Goal: Task Accomplishment & Management: Use online tool/utility

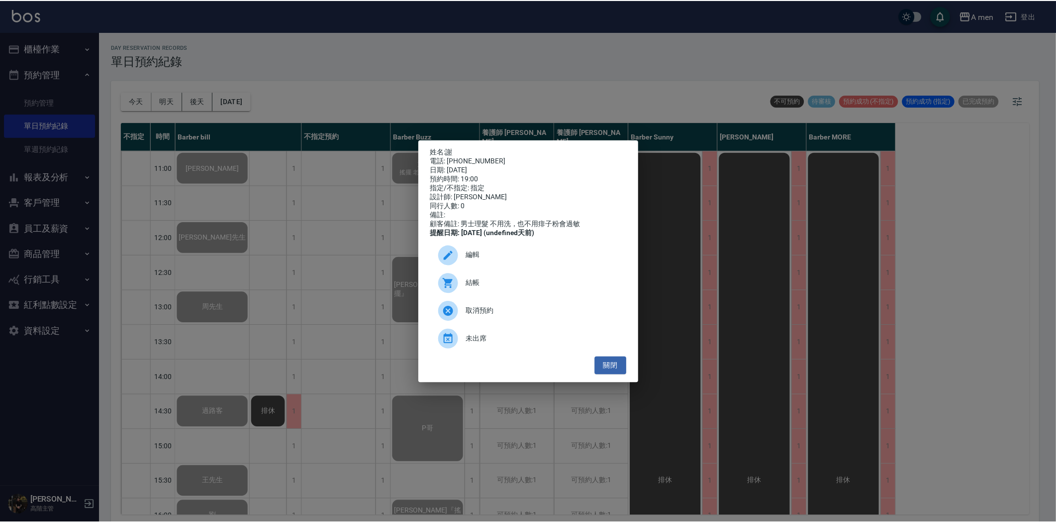
scroll to position [442, 0]
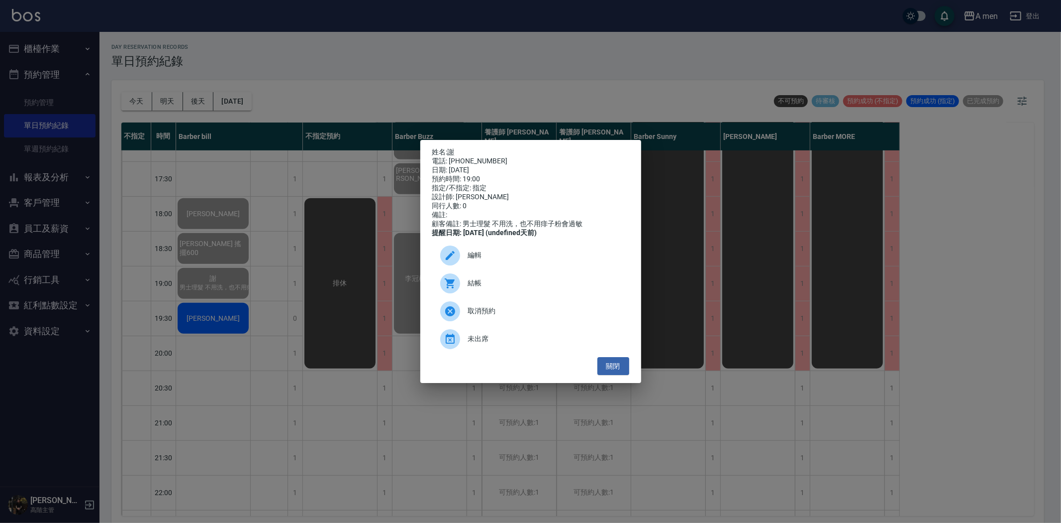
click at [294, 322] on div "姓名: 謝 電話: [PHONE_NUMBER] 日期: [DATE] 預約時間: 19:00 指定/不指定: 指定 設計師: [PERSON_NAME] b…" at bounding box center [530, 261] width 1061 height 523
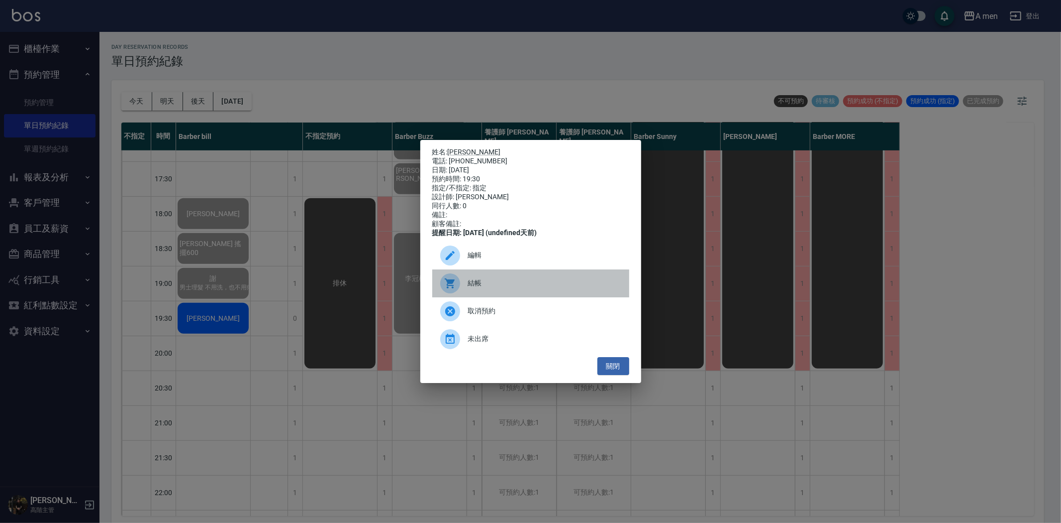
click at [473, 287] on span "結帳" at bounding box center [544, 283] width 153 height 10
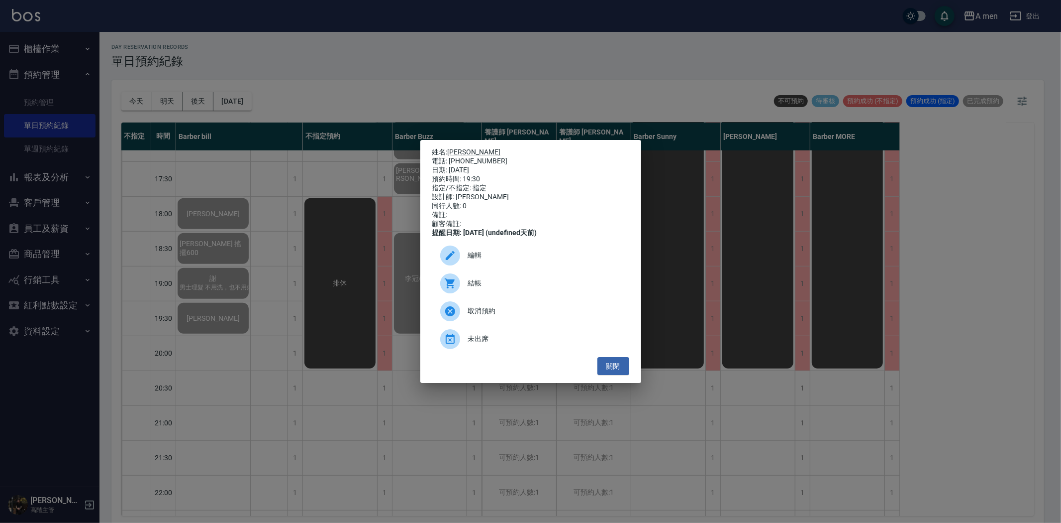
drag, startPoint x: 620, startPoint y: 375, endPoint x: 616, endPoint y: 349, distance: 26.1
click at [619, 375] on button "關閉" at bounding box center [614, 366] width 32 height 18
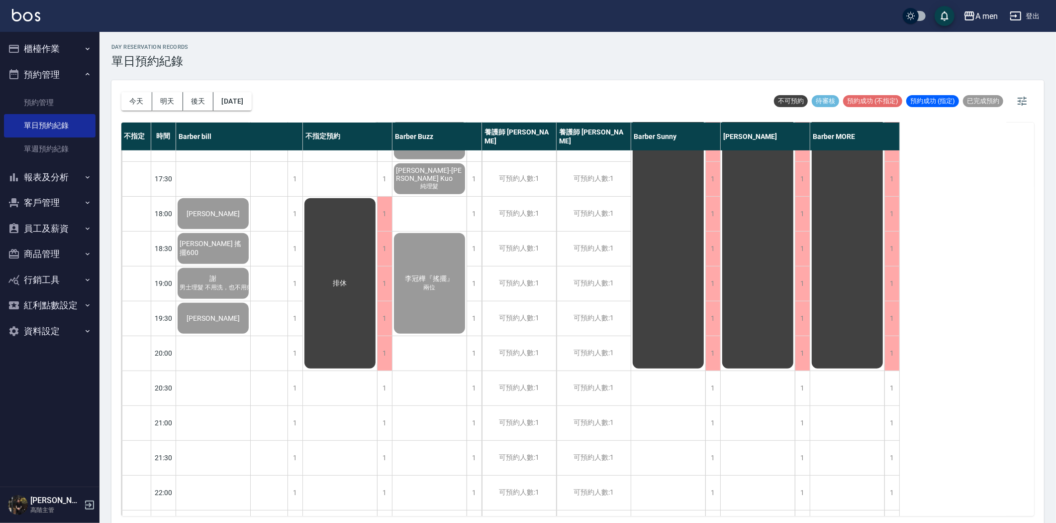
click at [48, 48] on button "櫃檯作業" at bounding box center [50, 49] width 92 height 26
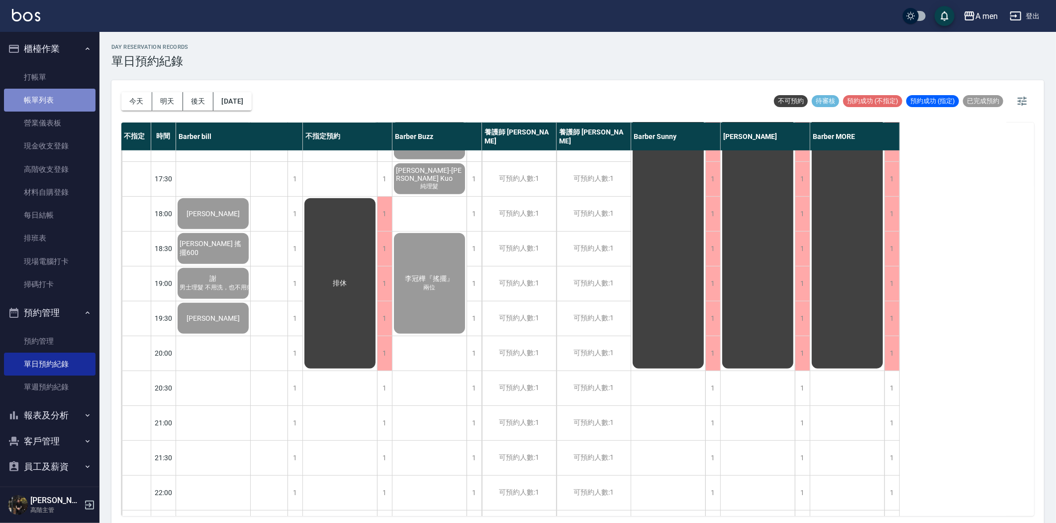
click at [55, 92] on link "帳單列表" at bounding box center [50, 100] width 92 height 23
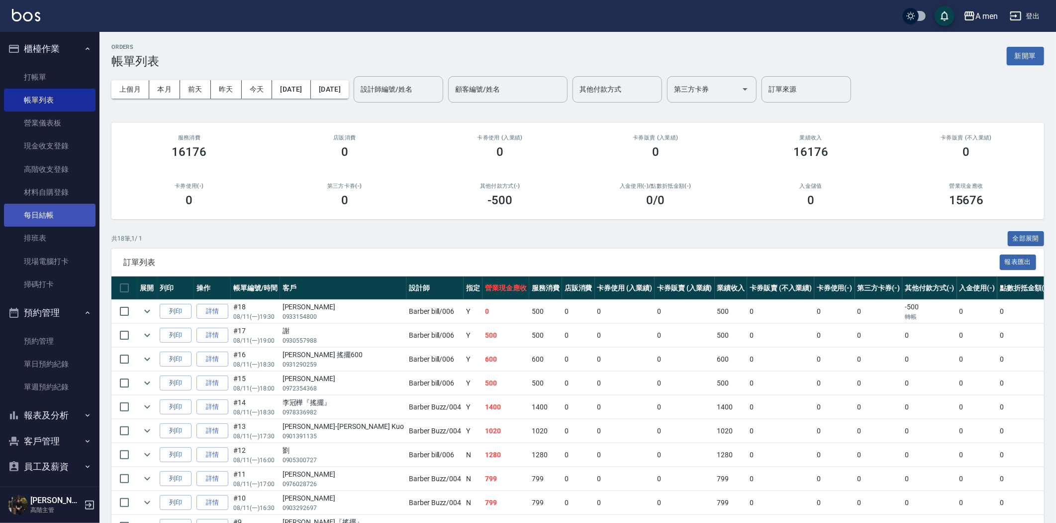
click at [56, 215] on link "每日結帳" at bounding box center [50, 215] width 92 height 23
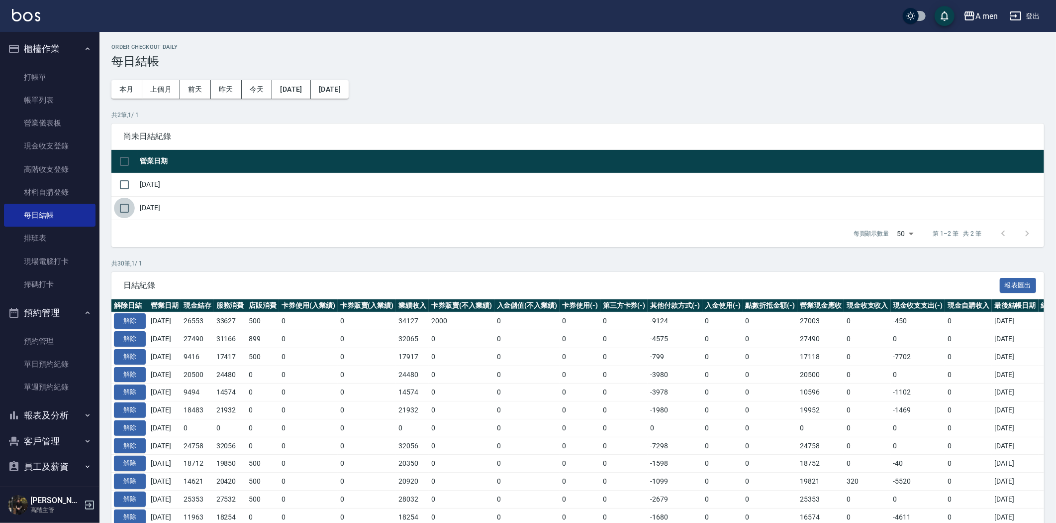
drag, startPoint x: 125, startPoint y: 208, endPoint x: 136, endPoint y: 208, distance: 11.0
click at [125, 207] on input "checkbox" at bounding box center [124, 208] width 21 height 21
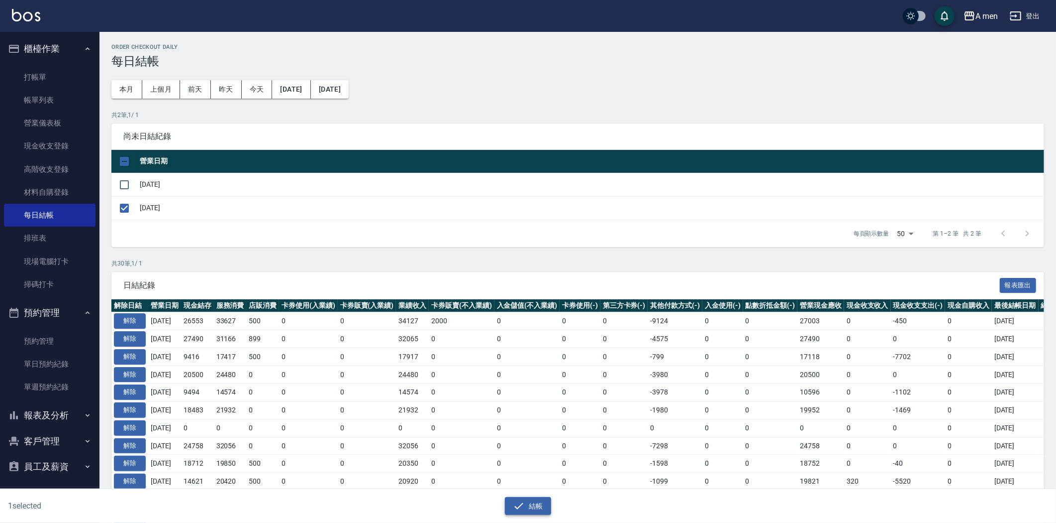
click at [534, 503] on button "結帳" at bounding box center [528, 506] width 46 height 18
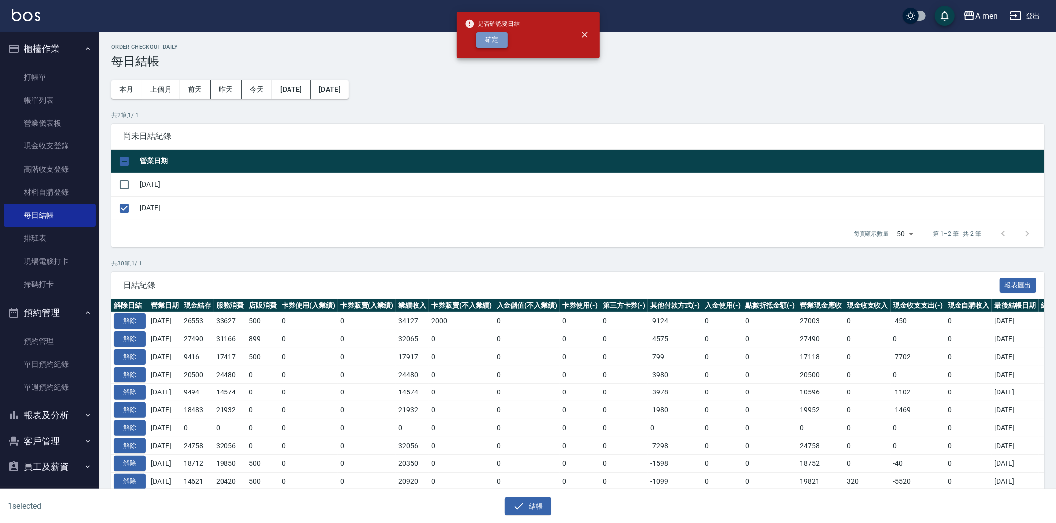
click at [496, 40] on button "確定" at bounding box center [492, 39] width 32 height 15
checkbox input "false"
